Goal: Task Accomplishment & Management: Manage account settings

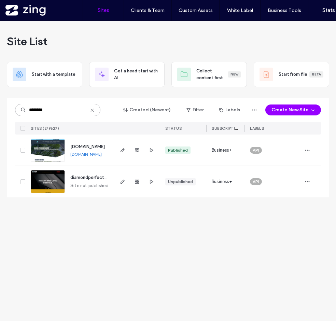
drag, startPoint x: 62, startPoint y: 110, endPoint x: 5, endPoint y: 109, distance: 56.4
click at [5, 109] on div "Site List Start with a template Get a head start with AI Collect content first …" at bounding box center [168, 171] width 336 height 301
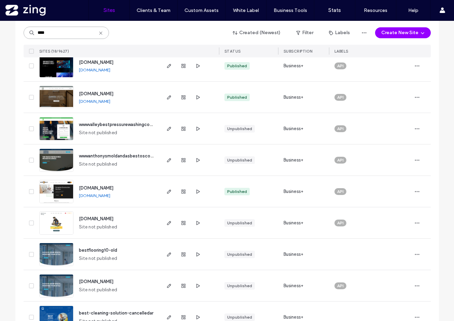
scroll to position [274, 0]
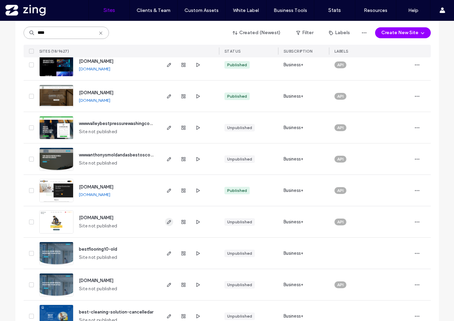
type input "****"
click at [167, 221] on icon "button" at bounding box center [169, 222] width 5 height 5
click at [69, 39] on input "****" at bounding box center [66, 33] width 85 height 12
drag, startPoint x: 59, startPoint y: 33, endPoint x: 1, endPoint y: 33, distance: 57.8
click at [1, 33] on div "Site List Start with a template Get a head start with AI Collect content first …" at bounding box center [227, 91] width 454 height 688
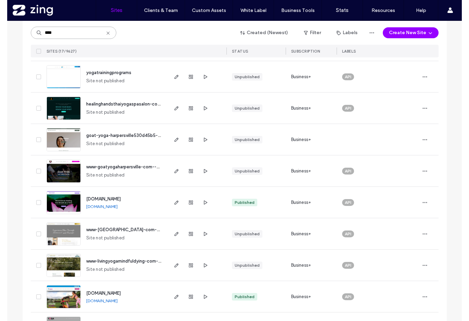
scroll to position [142, 0]
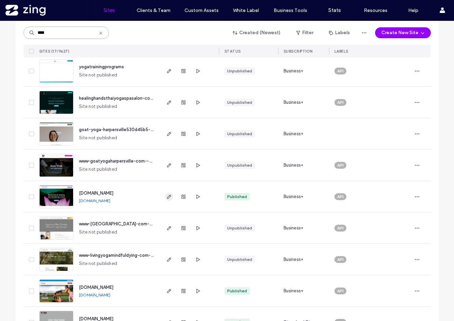
type input "****"
click at [170, 199] on span "button" at bounding box center [169, 197] width 8 height 8
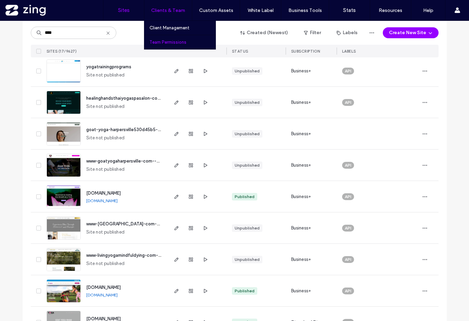
click at [174, 45] on link "Team Permissions" at bounding box center [182, 42] width 66 height 14
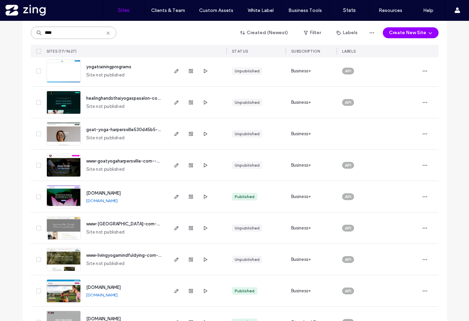
drag, startPoint x: 70, startPoint y: 28, endPoint x: 90, endPoint y: 39, distance: 22.5
click at [89, 39] on div "**** Created (Newest) Filter Labels Create New Site SITES (17/9627) STATUS SUBS…" at bounding box center [235, 39] width 408 height 37
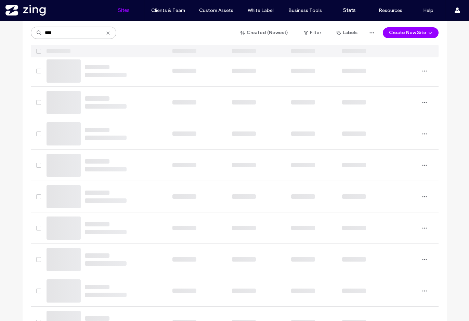
scroll to position [0, 0]
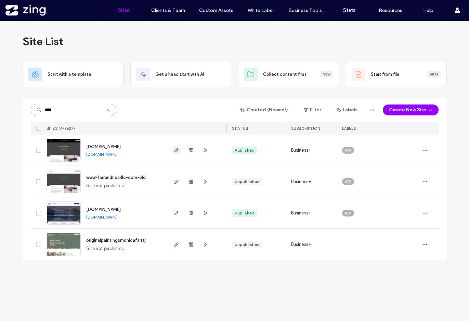
type input "****"
click at [176, 151] on use "button" at bounding box center [176, 150] width 4 height 4
drag, startPoint x: 70, startPoint y: 109, endPoint x: -1, endPoint y: 108, distance: 71.1
click at [0, 108] on html ".wqwq-1{fill:#231f20;} .cls-1q, .cls-2q { fill-rule: evenodd; } .cls-2q { fill:…" at bounding box center [234, 160] width 469 height 321
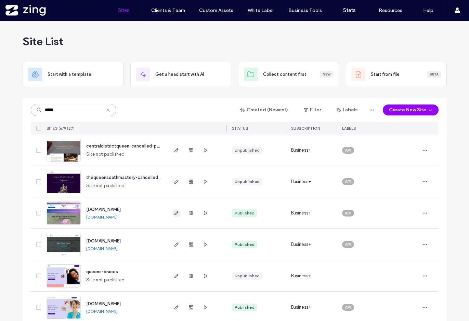
type input "*****"
click at [174, 213] on icon "button" at bounding box center [176, 213] width 5 height 5
drag, startPoint x: 82, startPoint y: 111, endPoint x: -26, endPoint y: 111, distance: 108.7
click at [0, 111] on html ".wqwq-1{fill:#231f20;} .cls-1q, .cls-2q { fill-rule: evenodd; } .cls-2q { fill:…" at bounding box center [234, 160] width 469 height 321
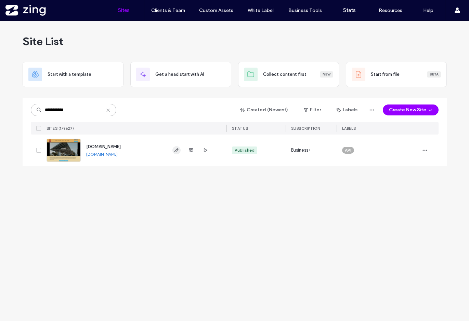
type input "**********"
click at [176, 150] on icon "button" at bounding box center [176, 150] width 5 height 5
click at [81, 104] on input "**********" at bounding box center [73, 110] width 85 height 12
drag, startPoint x: 79, startPoint y: 111, endPoint x: 21, endPoint y: 106, distance: 58.0
click at [21, 106] on div "**********" at bounding box center [234, 171] width 469 height 301
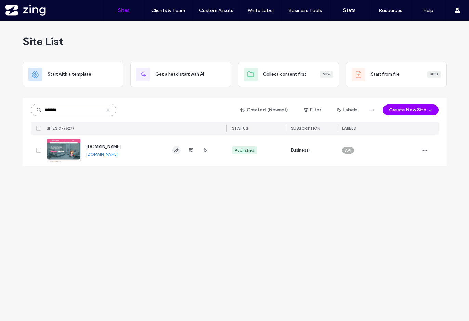
type input "*******"
click at [177, 151] on icon "button" at bounding box center [176, 150] width 5 height 5
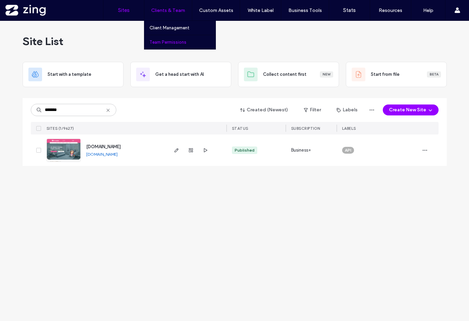
click at [163, 43] on label "Team Permissions" at bounding box center [167, 42] width 37 height 5
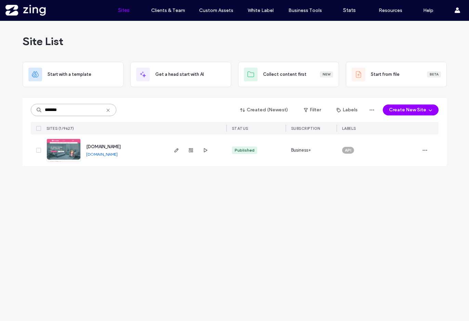
drag, startPoint x: 79, startPoint y: 107, endPoint x: 22, endPoint y: 107, distance: 56.8
click at [22, 107] on div "Site List Start with a template Get a head start with AI Collect content first …" at bounding box center [234, 171] width 469 height 301
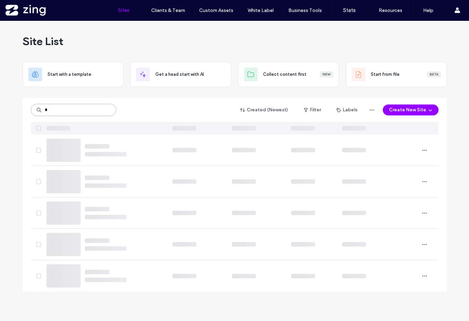
type input "*"
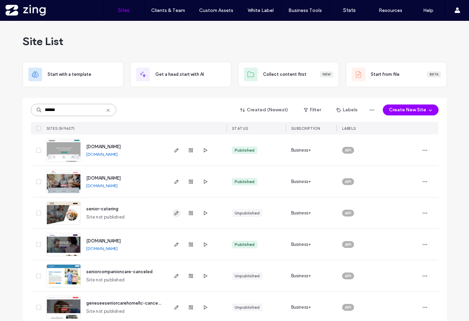
type input "******"
click at [174, 214] on use "button" at bounding box center [176, 213] width 4 height 4
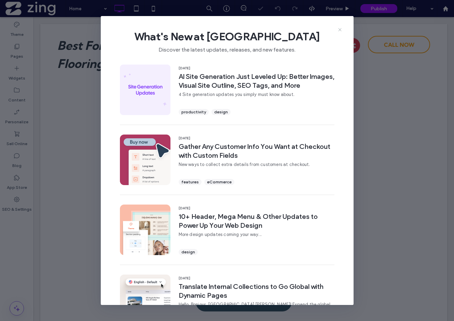
click at [341, 32] on icon at bounding box center [339, 29] width 5 height 5
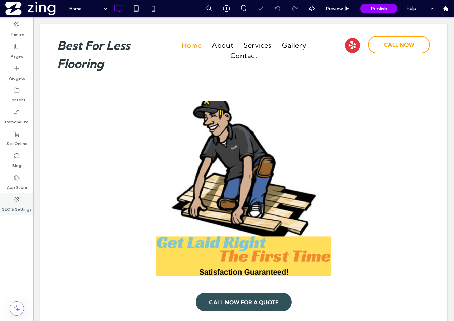
click at [16, 204] on label "SEO & Settings" at bounding box center [17, 208] width 30 height 10
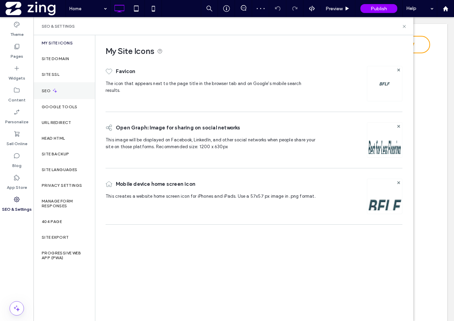
click at [56, 83] on div "SEO" at bounding box center [65, 90] width 62 height 17
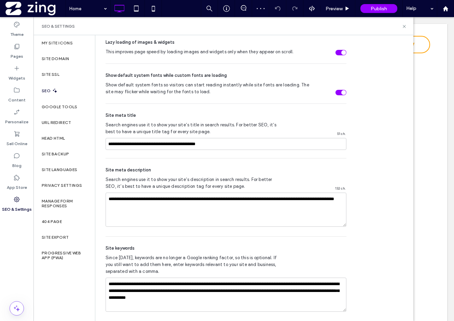
scroll to position [355, 0]
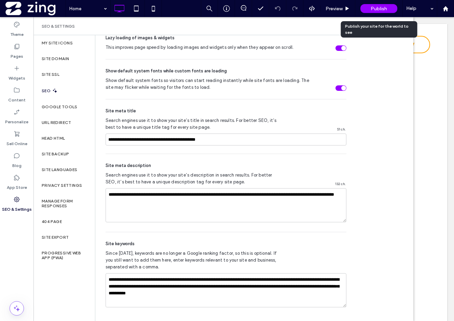
click at [369, 9] on div "Publish" at bounding box center [379, 8] width 37 height 9
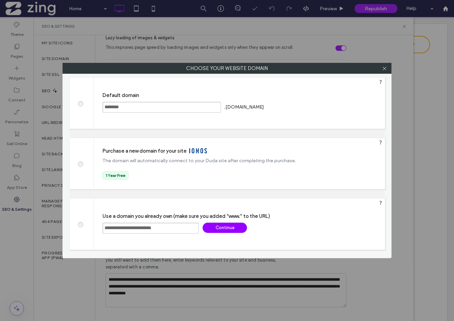
click at [226, 223] on div "Continue" at bounding box center [225, 228] width 44 height 10
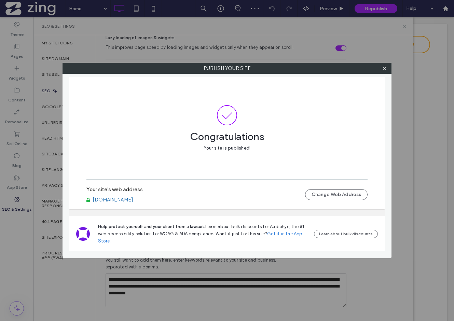
click at [381, 68] on div at bounding box center [385, 68] width 10 height 10
click at [385, 68] on use at bounding box center [384, 68] width 3 height 3
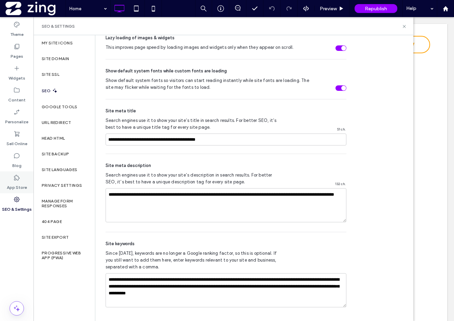
click at [18, 187] on label "App Store" at bounding box center [17, 186] width 20 height 10
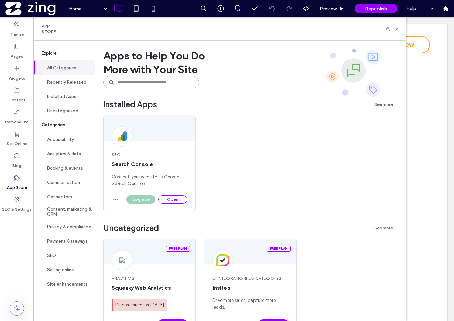
click at [151, 79] on input at bounding box center [151, 82] width 96 height 12
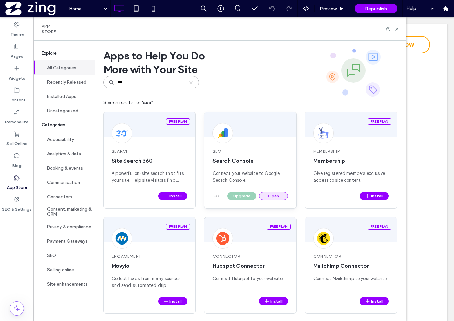
type input "***"
click at [266, 196] on button "Open" at bounding box center [273, 196] width 29 height 8
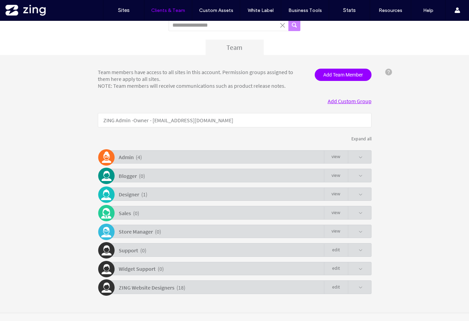
scroll to position [59, 0]
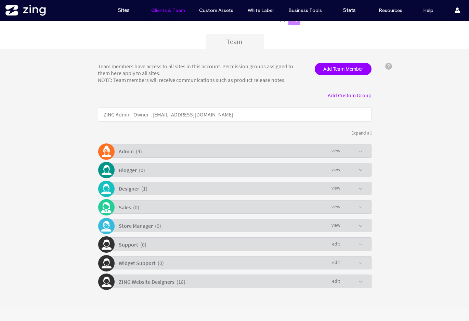
click at [164, 280] on b "ZING Website Designers" at bounding box center [147, 282] width 56 height 7
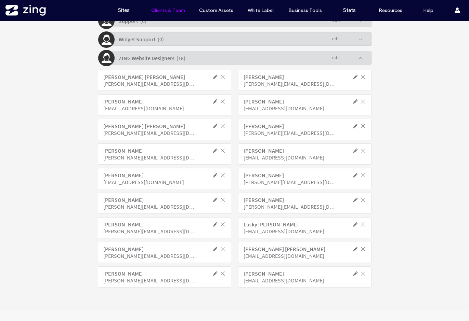
scroll to position [286, 0]
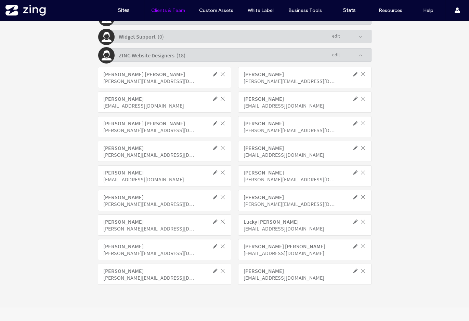
click span
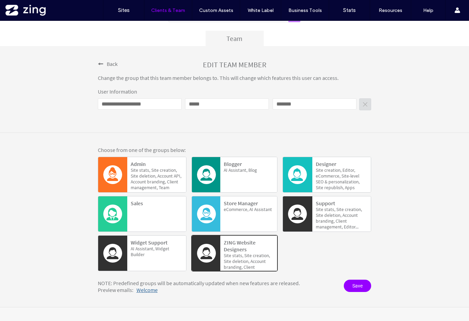
scroll to position [62, 0]
click at [238, 265] on span "deletion," at bounding box center [233, 268] width 19 height 6
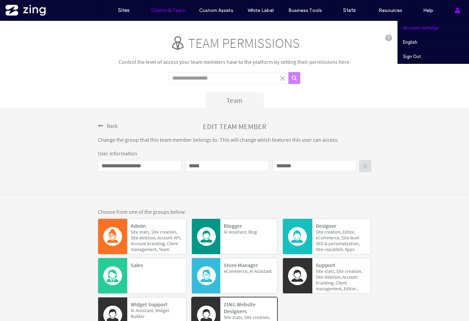
click at [438, 29] on link "Account settings" at bounding box center [436, 28] width 66 height 14
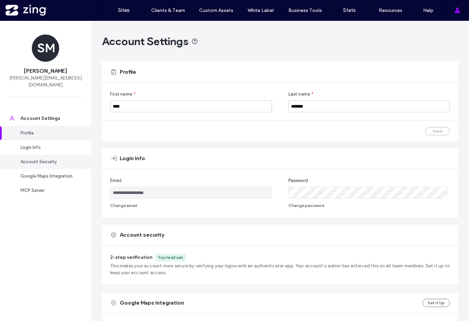
click at [59, 159] on div "Account Security" at bounding box center [49, 162] width 56 height 7
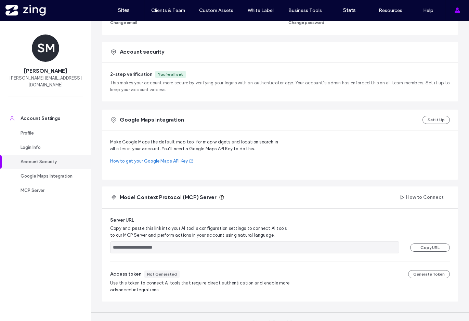
scroll to position [195, 0]
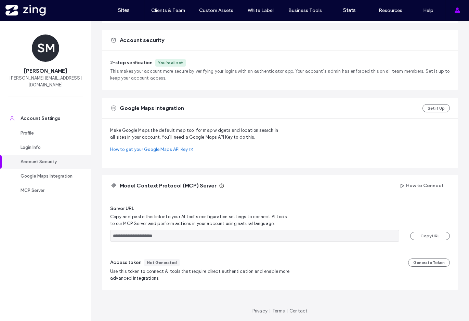
click at [168, 67] on div "2-step verification You’re all set This makes your account more secure by verif…" at bounding box center [280, 70] width 340 height 23
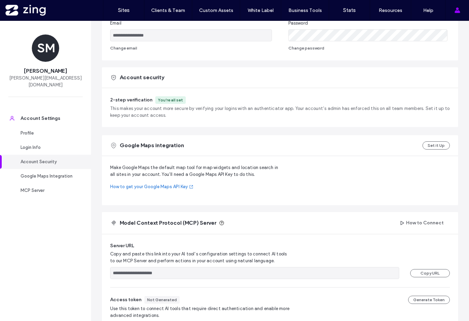
scroll to position [116, 0]
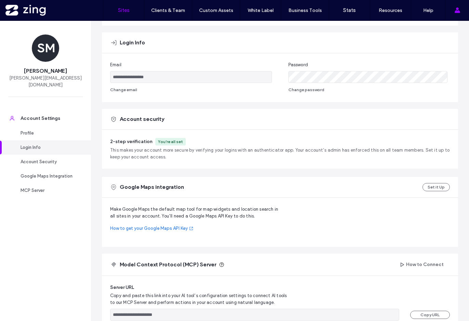
click at [124, 12] on label "Sites" at bounding box center [124, 10] width 12 height 6
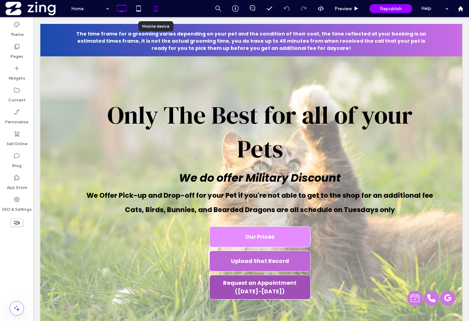
click at [156, 5] on icon at bounding box center [156, 9] width 14 height 14
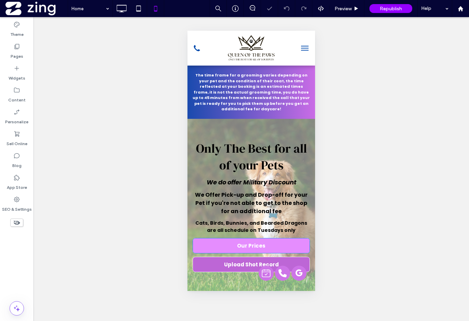
scroll to position [55, 0]
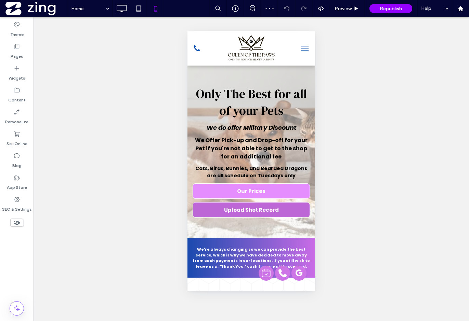
click at [21, 219] on span at bounding box center [16, 223] width 13 height 8
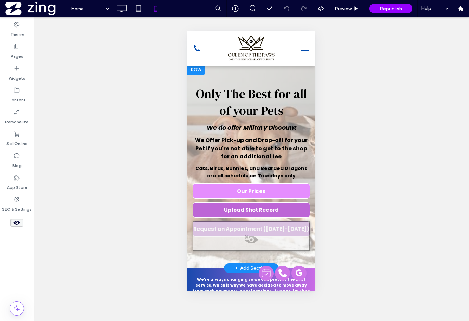
click at [255, 235] on span at bounding box center [251, 242] width 116 height 14
click at [261, 243] on button "Yes" at bounding box center [264, 243] width 21 height 9
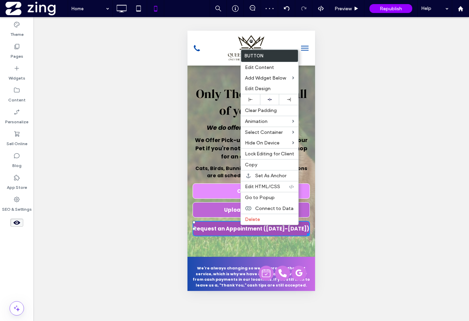
click at [228, 231] on span "Request an Appointment (Wednesday-Saturday)" at bounding box center [251, 229] width 116 height 8
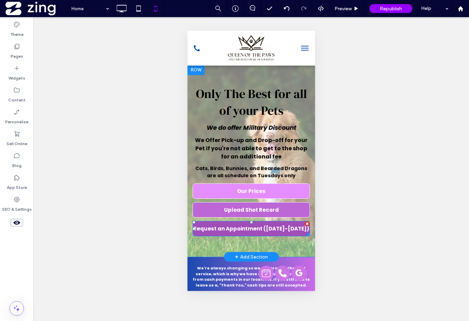
click at [242, 225] on span "Request an Appointment (Wednesday-Saturday)" at bounding box center [251, 229] width 116 height 8
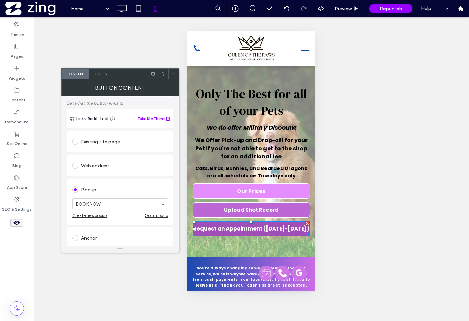
scroll to position [47, 0]
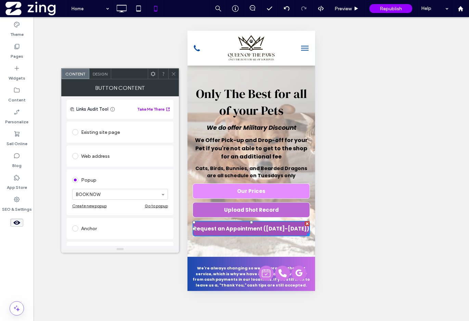
click at [174, 72] on icon at bounding box center [173, 73] width 5 height 5
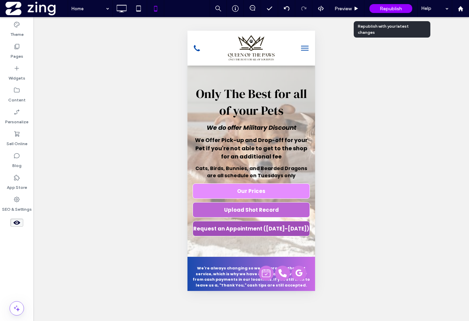
click at [382, 4] on div "Republish" at bounding box center [390, 8] width 43 height 9
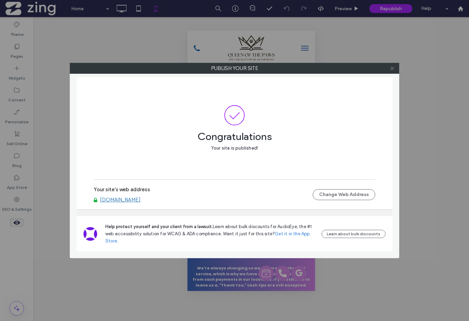
click at [394, 68] on icon at bounding box center [391, 68] width 5 height 5
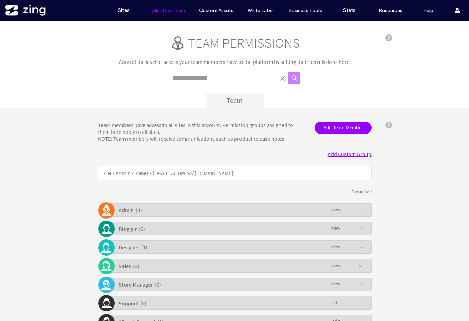
scroll to position [59, 0]
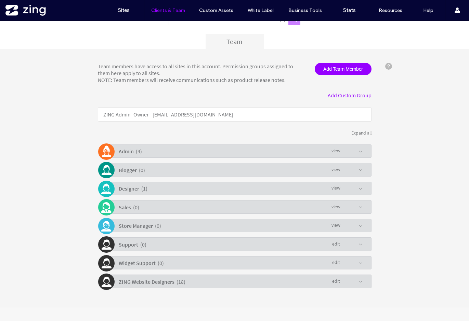
click at [208, 284] on div "ZING Website Designers ( 18 ) Edit" at bounding box center [236, 281] width 270 height 13
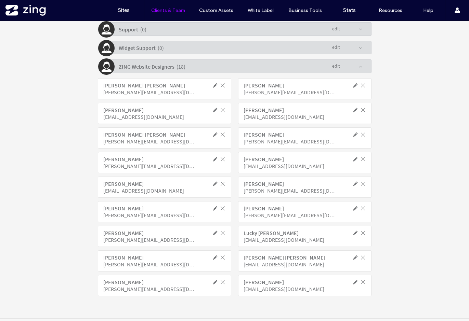
scroll to position [286, 0]
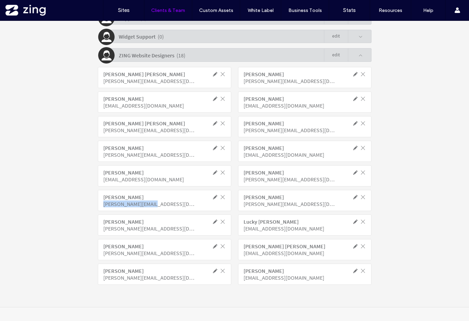
drag, startPoint x: 159, startPoint y: 205, endPoint x: 96, endPoint y: 207, distance: 63.6
click at [98, 207] on div "James Pacardo james@zing-work.com" at bounding box center [164, 200] width 133 height 21
copy div "james@zing-work.com"
click span
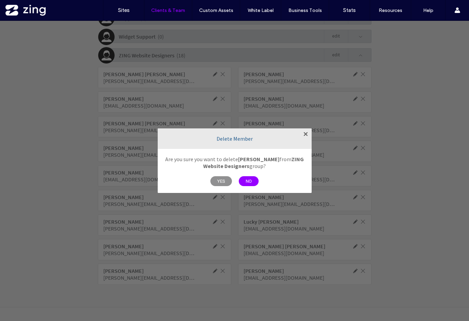
click at [222, 182] on span "YES" at bounding box center [221, 181] width 22 height 10
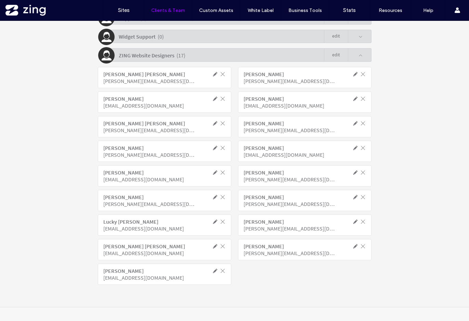
click at [359, 56] on span at bounding box center [360, 55] width 4 height 4
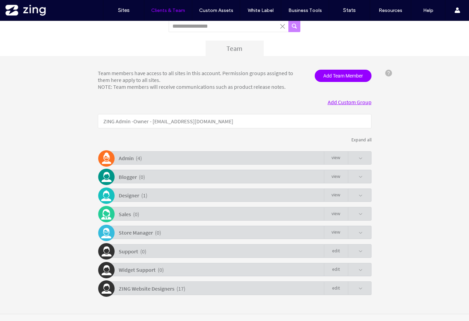
scroll to position [59, 0]
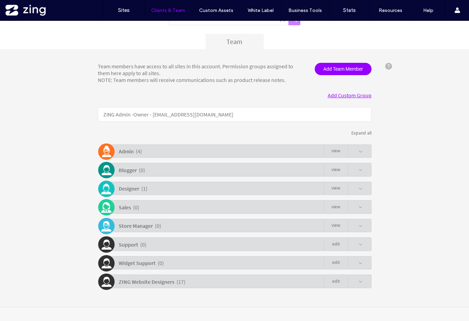
click at [359, 194] on span at bounding box center [355, 188] width 15 height 13
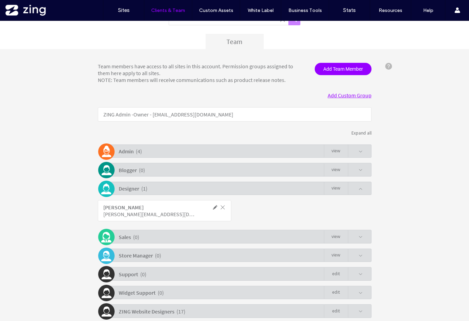
click at [358, 189] on span at bounding box center [360, 189] width 4 height 4
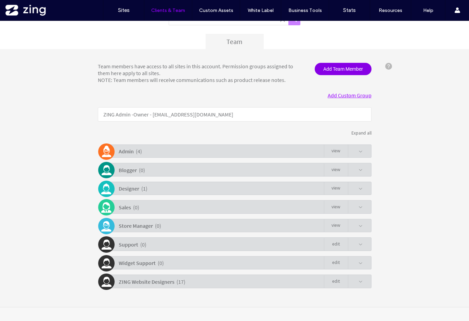
click at [335, 72] on span "Add Team Member" at bounding box center [343, 69] width 57 height 12
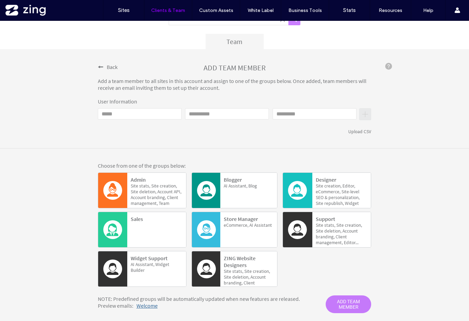
click input "Email"
paste input "**********"
type input "**********"
click input "First name"
type input "*****"
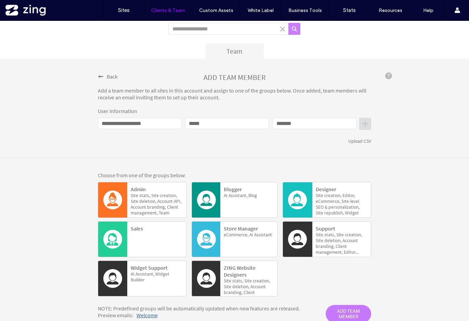
scroll to position [79, 0]
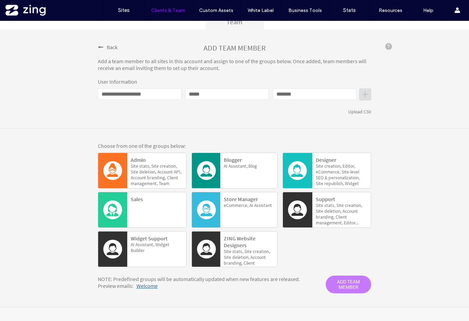
type input "*******"
click at [247, 245] on div "ZING Website Designers Site stats, Site creation, Site deletion, Account brandi…" at bounding box center [249, 254] width 50 height 38
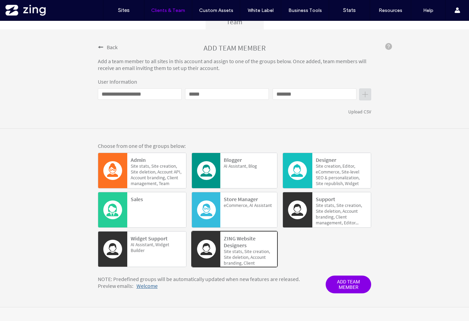
click at [345, 284] on span "ADD TEAM MEMBER" at bounding box center [348, 285] width 45 height 18
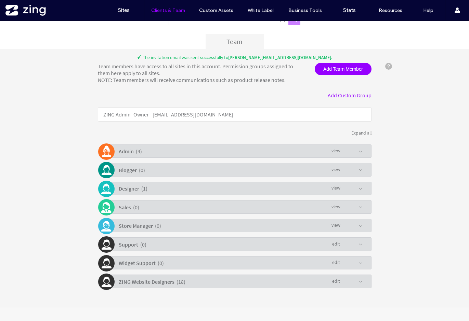
scroll to position [59, 0]
